Goal: Information Seeking & Learning: Compare options

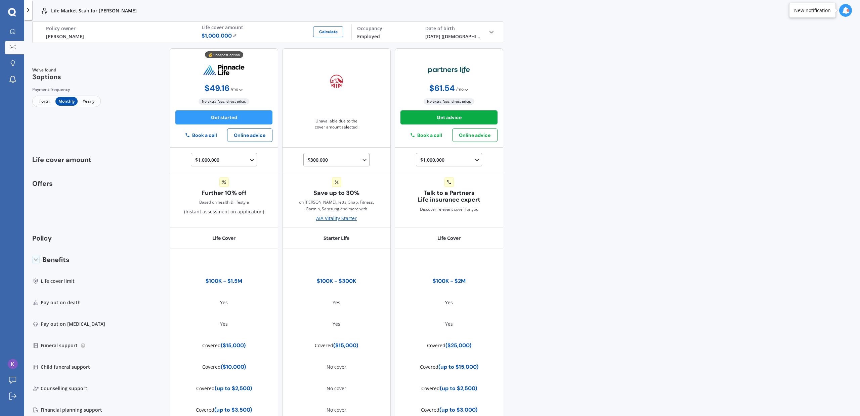
click at [463, 87] on icon at bounding box center [465, 89] width 5 height 5
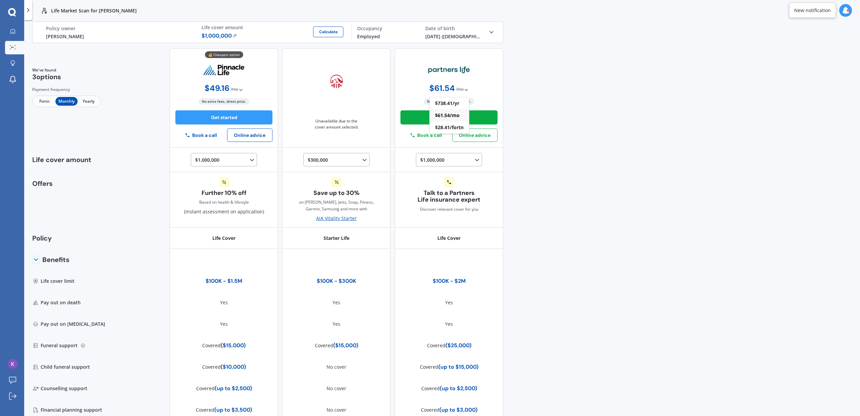
click at [198, 89] on div "💰 Cheapest option $ 49.16 / mo Only monthly payments available $ 49.16 / mo No …" at bounding box center [224, 97] width 108 height 99
click at [215, 86] on span "$ 49.16" at bounding box center [216, 88] width 25 height 9
click at [233, 85] on span "$ 49.16 / mo" at bounding box center [223, 88] width 39 height 9
click at [238, 90] on icon at bounding box center [240, 89] width 5 height 5
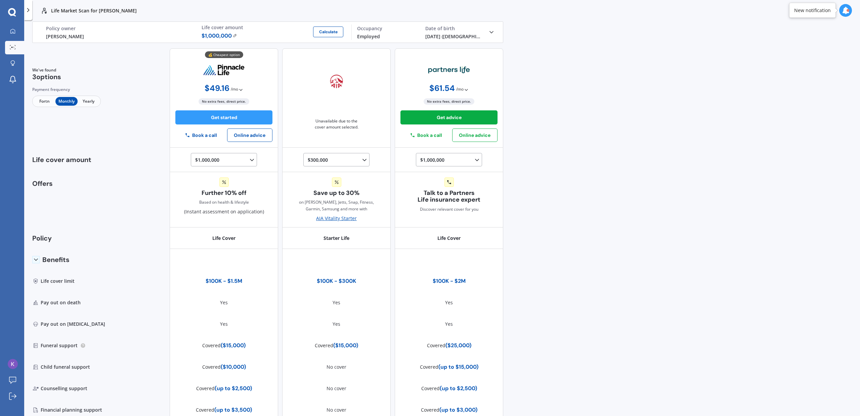
click at [96, 103] on span "Yearly" at bounding box center [89, 101] width 22 height 9
click at [13, 32] on icon at bounding box center [12, 31] width 5 height 5
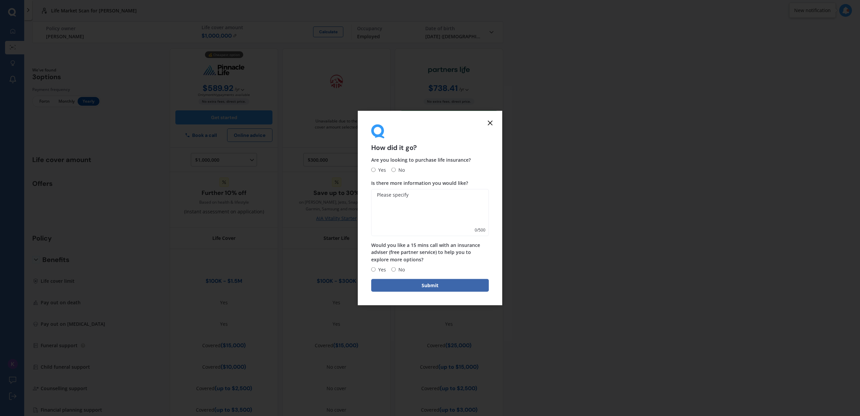
click at [486, 124] on icon at bounding box center [490, 123] width 8 height 8
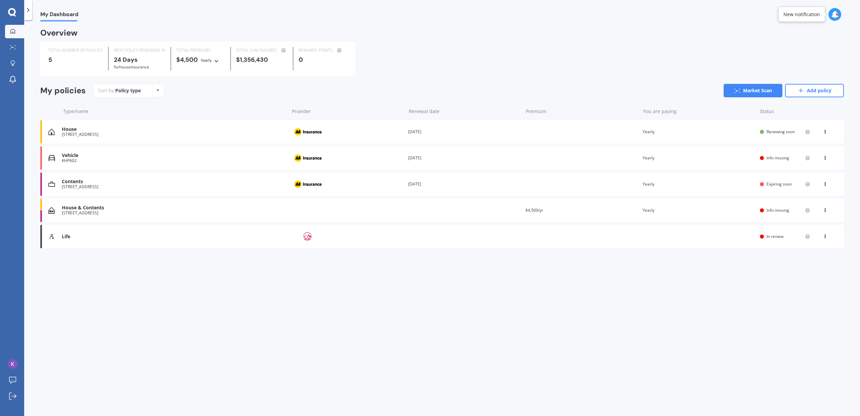
click at [214, 60] on icon at bounding box center [216, 60] width 5 height 4
click at [134, 60] on b "24 Days" at bounding box center [126, 60] width 24 height 8
click at [822, 158] on icon at bounding box center [824, 157] width 5 height 4
click at [813, 170] on div "View policy" at bounding box center [810, 170] width 66 height 13
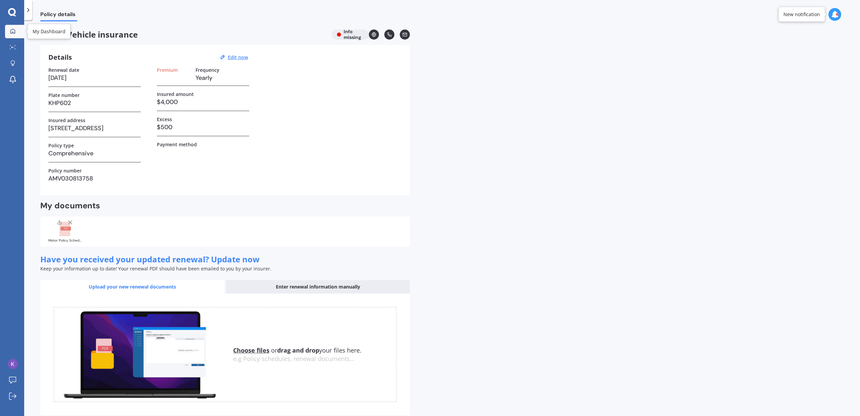
click at [17, 31] on div at bounding box center [13, 32] width 10 height 6
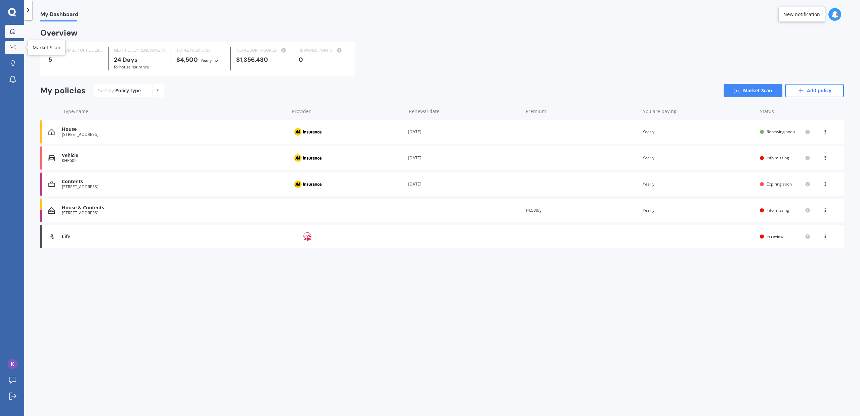
click at [15, 50] on link "Market Scan" at bounding box center [14, 47] width 19 height 13
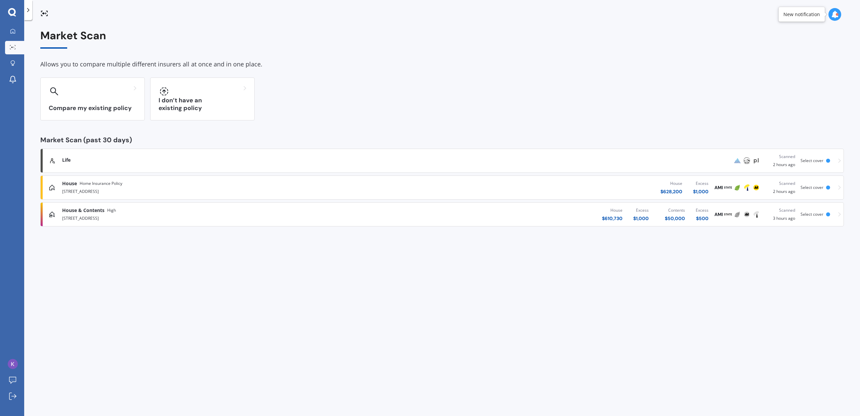
click at [829, 14] on div at bounding box center [834, 14] width 13 height 13
click at [762, 48] on div "Market Scan Ready" at bounding box center [777, 44] width 47 height 7
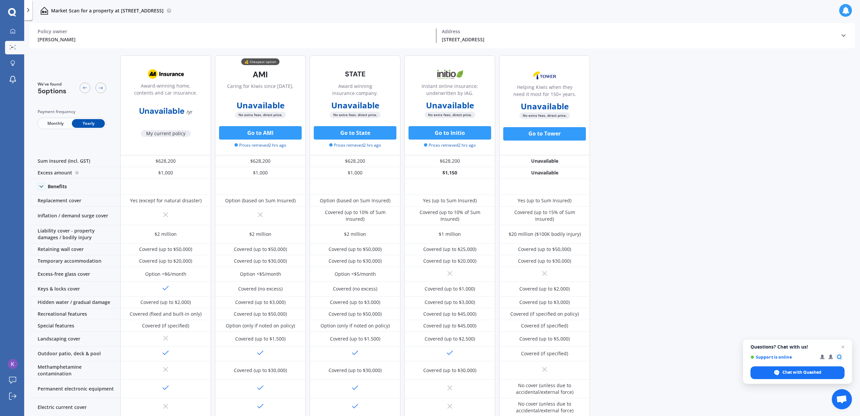
click at [65, 123] on span "Monthly" at bounding box center [55, 123] width 33 height 9
click at [78, 122] on span "Yearly" at bounding box center [88, 123] width 33 height 9
click at [8, 31] on div at bounding box center [13, 32] width 10 height 6
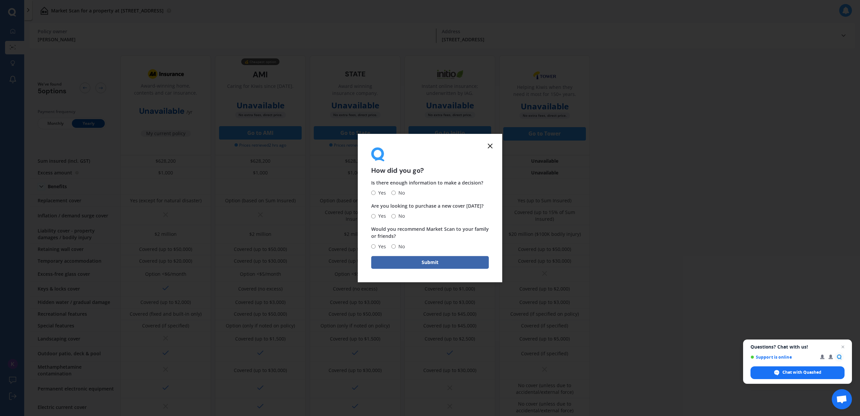
click at [486, 144] on icon at bounding box center [490, 146] width 8 height 8
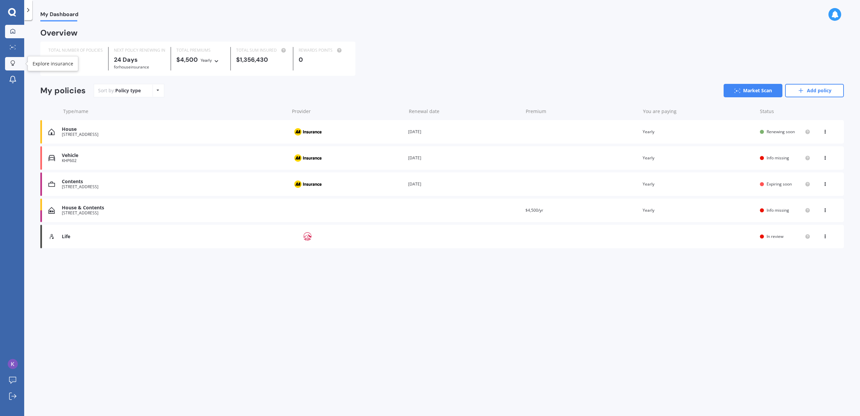
click at [12, 65] on icon at bounding box center [12, 65] width 2 height 1
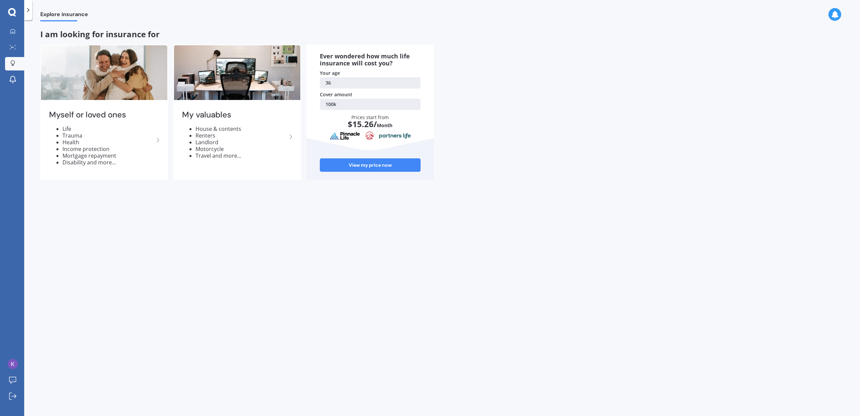
click at [14, 60] on icon at bounding box center [12, 63] width 5 height 6
click at [348, 106] on link "100k" at bounding box center [370, 104] width 101 height 11
